Goal: Information Seeking & Learning: Learn about a topic

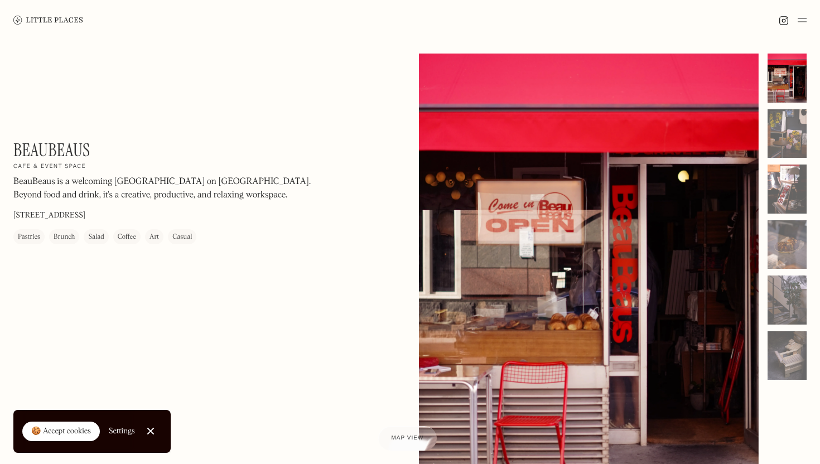
click at [156, 191] on p "BeauBeaus is a welcoming [GEOGRAPHIC_DATA] on [GEOGRAPHIC_DATA]. Beyond food an…" at bounding box center [163, 188] width 301 height 27
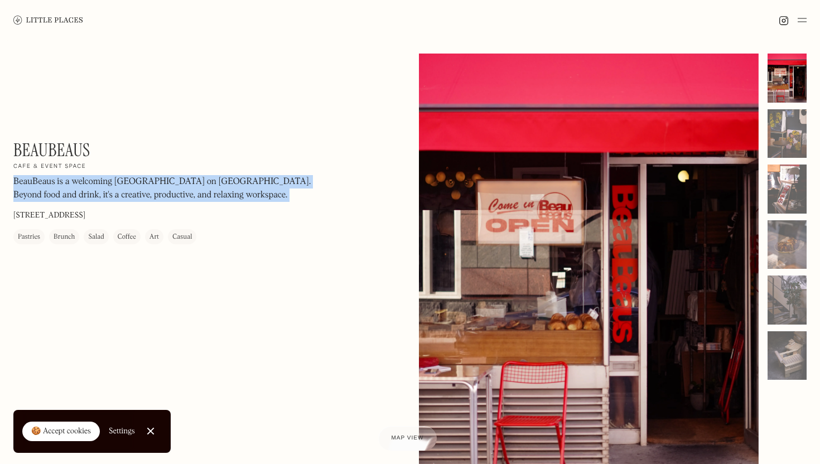
click at [156, 191] on p "BeauBeaus is a welcoming [GEOGRAPHIC_DATA] on [GEOGRAPHIC_DATA]. Beyond food an…" at bounding box center [163, 188] width 301 height 27
click at [163, 189] on p "BeauBeaus is a welcoming [GEOGRAPHIC_DATA] on [GEOGRAPHIC_DATA]. Beyond food an…" at bounding box center [163, 188] width 301 height 27
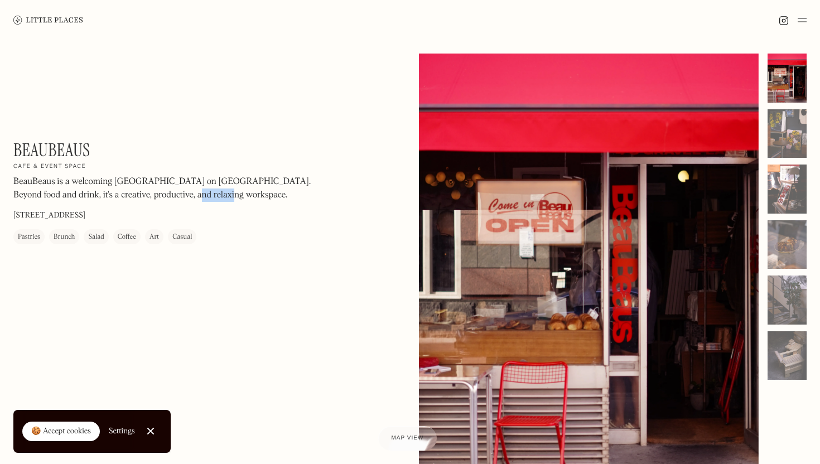
click at [163, 189] on p "BeauBeaus is a welcoming [GEOGRAPHIC_DATA] on [GEOGRAPHIC_DATA]. Beyond food an…" at bounding box center [163, 188] width 301 height 27
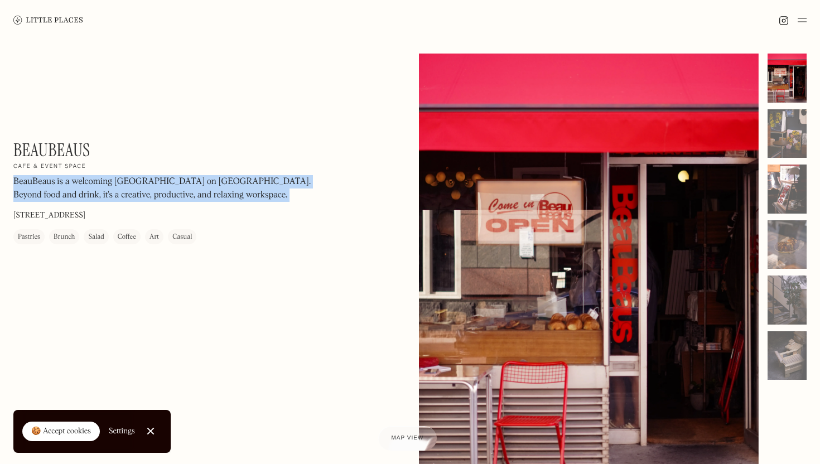
click at [163, 189] on p "BeauBeaus is a welcoming [GEOGRAPHIC_DATA] on [GEOGRAPHIC_DATA]. Beyond food an…" at bounding box center [163, 188] width 301 height 27
click at [171, 187] on p "BeauBeaus is a welcoming [GEOGRAPHIC_DATA] on [GEOGRAPHIC_DATA]. Beyond food an…" at bounding box center [163, 188] width 301 height 27
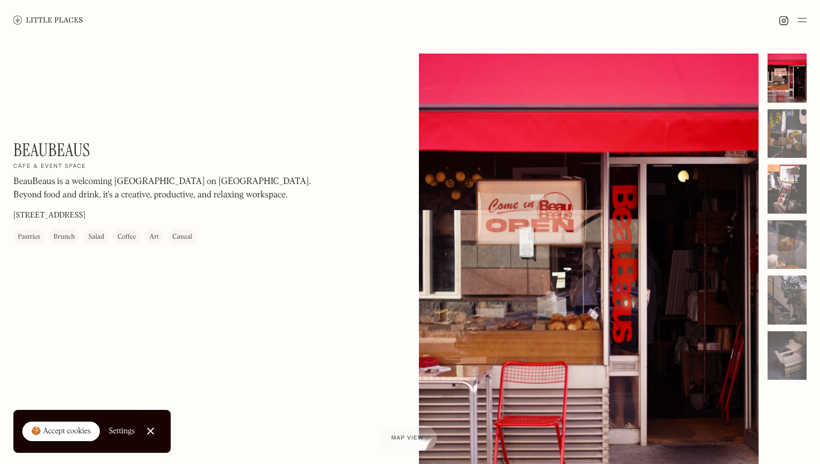
click at [147, 190] on p "BeauBeaus is a welcoming [GEOGRAPHIC_DATA] on [GEOGRAPHIC_DATA]. Beyond food an…" at bounding box center [163, 188] width 301 height 27
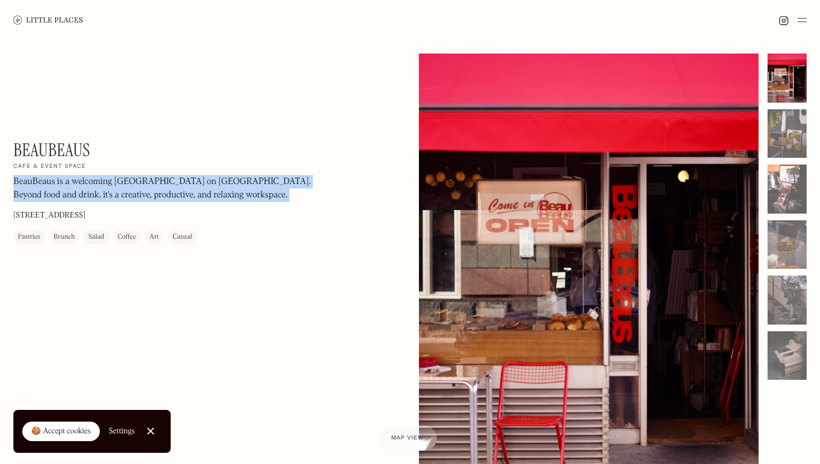
click at [147, 190] on p "BeauBeaus is a welcoming [GEOGRAPHIC_DATA] on [GEOGRAPHIC_DATA]. Beyond food an…" at bounding box center [163, 188] width 301 height 27
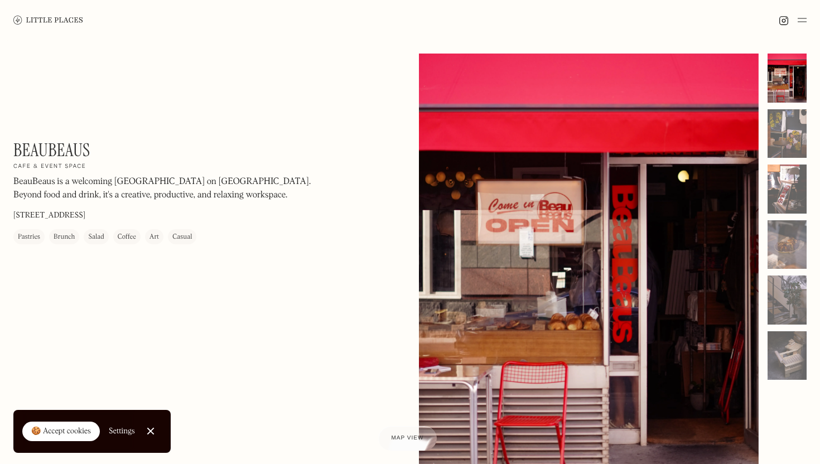
click at [119, 185] on p "BeauBeaus is a welcoming [GEOGRAPHIC_DATA] on [GEOGRAPHIC_DATA]. Beyond food an…" at bounding box center [163, 188] width 301 height 27
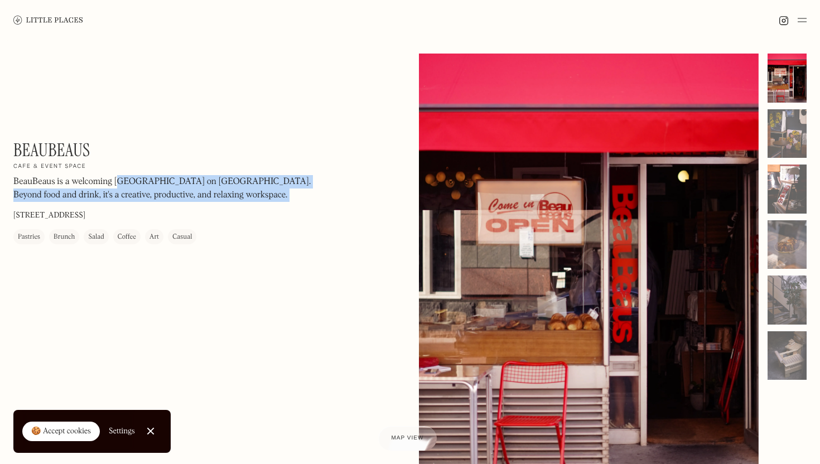
click at [118, 185] on p "BeauBeaus is a welcoming [GEOGRAPHIC_DATA] on [GEOGRAPHIC_DATA]. Beyond food an…" at bounding box center [163, 188] width 301 height 27
click at [92, 181] on p "BeauBeaus is a welcoming [GEOGRAPHIC_DATA] on [GEOGRAPHIC_DATA]. Beyond food an…" at bounding box center [163, 188] width 301 height 27
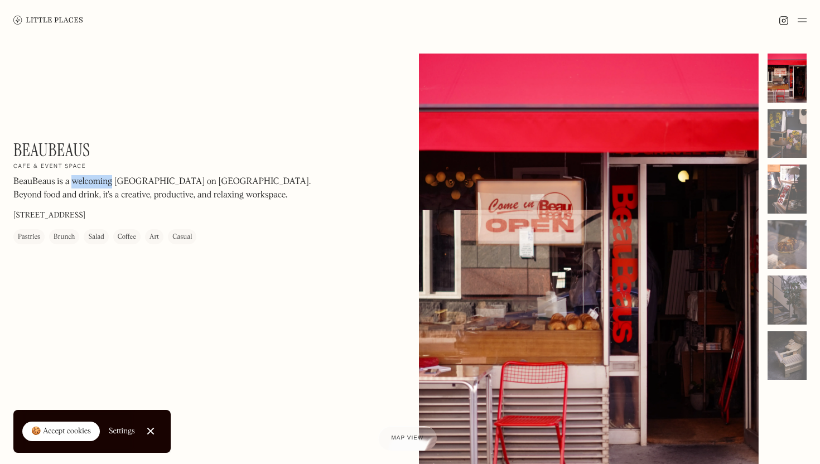
click at [92, 181] on p "BeauBeaus is a welcoming [GEOGRAPHIC_DATA] on [GEOGRAPHIC_DATA]. Beyond food an…" at bounding box center [163, 188] width 301 height 27
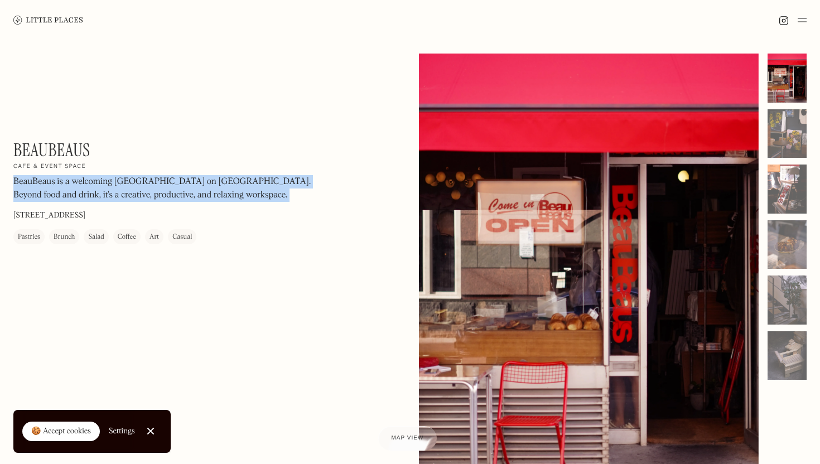
click at [92, 181] on p "BeauBeaus is a welcoming [GEOGRAPHIC_DATA] on [GEOGRAPHIC_DATA]. Beyond food an…" at bounding box center [163, 188] width 301 height 27
click at [83, 182] on p "BeauBeaus is a welcoming [GEOGRAPHIC_DATA] on [GEOGRAPHIC_DATA]. Beyond food an…" at bounding box center [163, 188] width 301 height 27
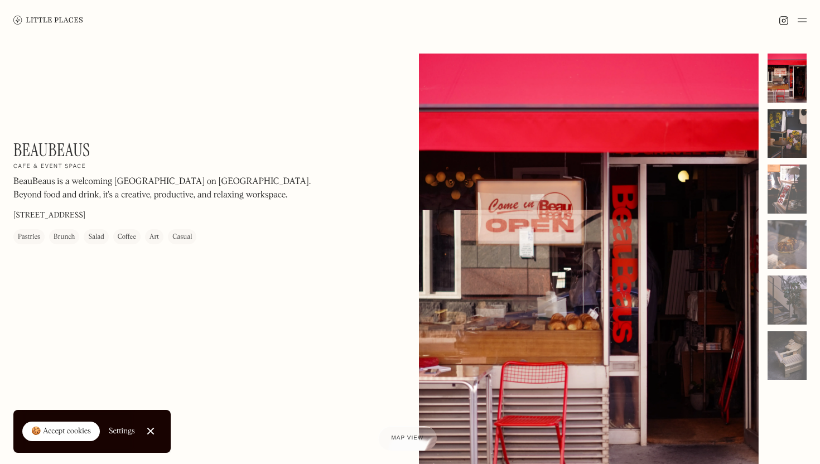
click at [792, 124] on div at bounding box center [787, 133] width 39 height 49
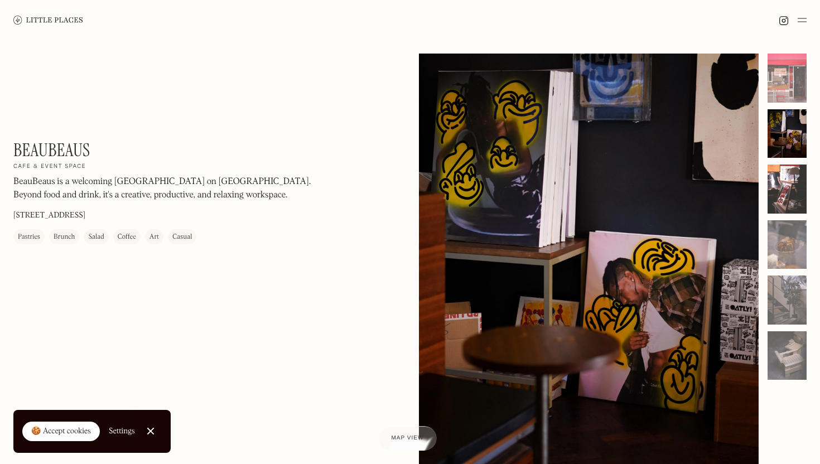
click at [786, 177] on div at bounding box center [787, 189] width 39 height 49
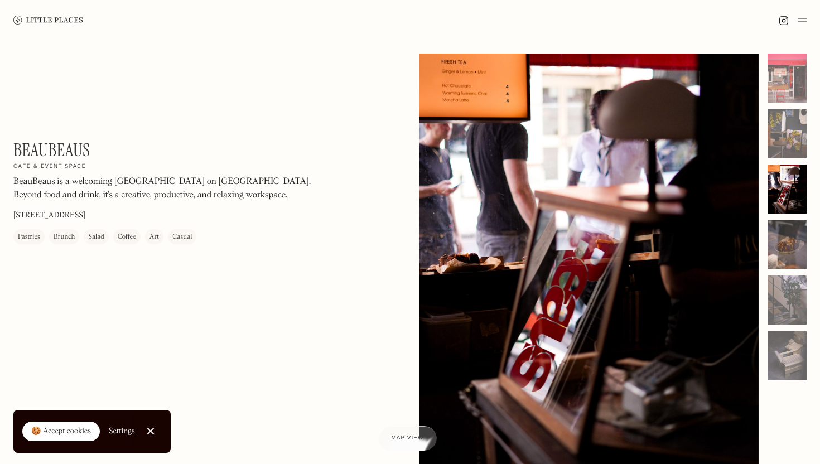
click at [783, 262] on div at bounding box center [787, 244] width 39 height 49
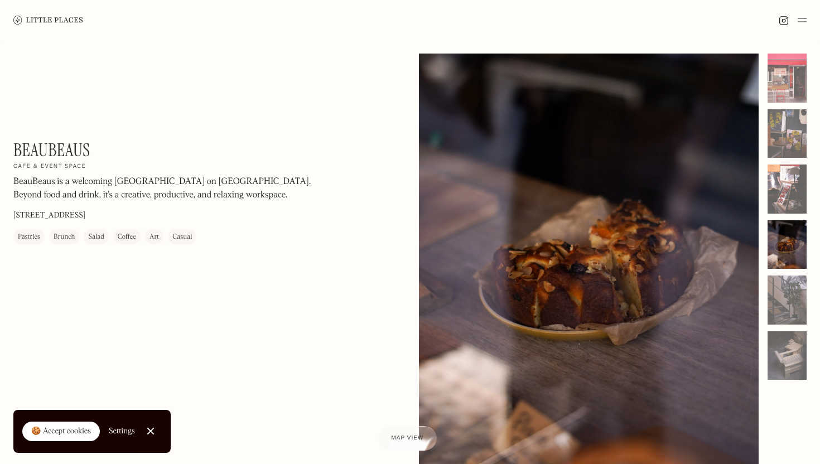
click at [780, 330] on div at bounding box center [787, 217] width 39 height 326
click at [772, 400] on div "No items found. No items found. © The above photo(s) were taken exclusively for…" at bounding box center [613, 280] width 388 height 453
click at [776, 356] on div at bounding box center [787, 355] width 39 height 49
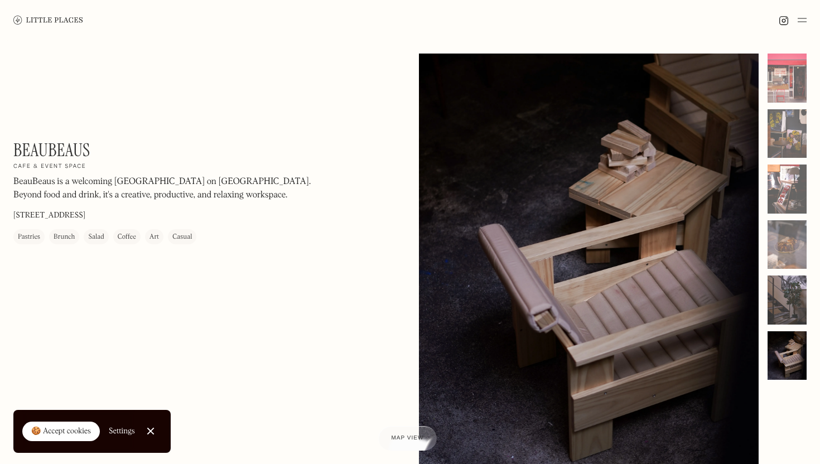
click at [776, 304] on div at bounding box center [787, 300] width 39 height 49
